Goal: Browse casually

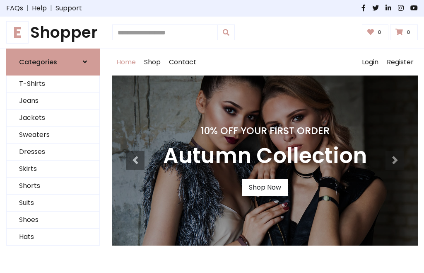
click at [212, 136] on h4 "10% Off Your First Order" at bounding box center [265, 131] width 204 height 12
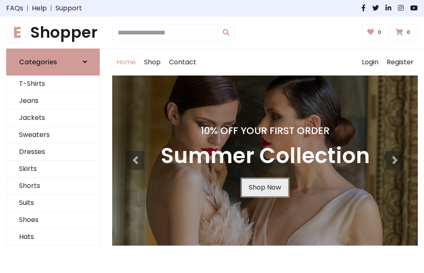
click at [265, 187] on link "Shop Now" at bounding box center [265, 187] width 46 height 17
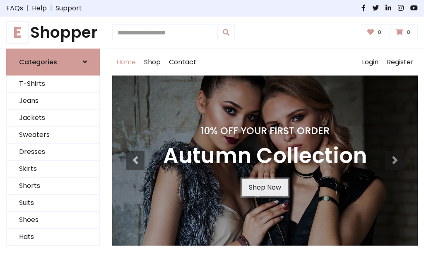
click at [265, 187] on link "Shop Now" at bounding box center [265, 187] width 46 height 17
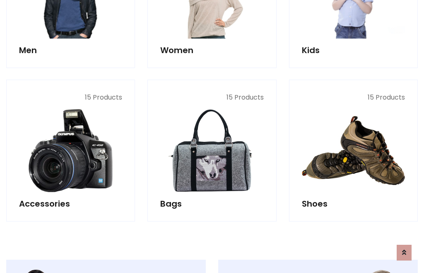
scroll to position [826, 0]
